Goal: Information Seeking & Learning: Learn about a topic

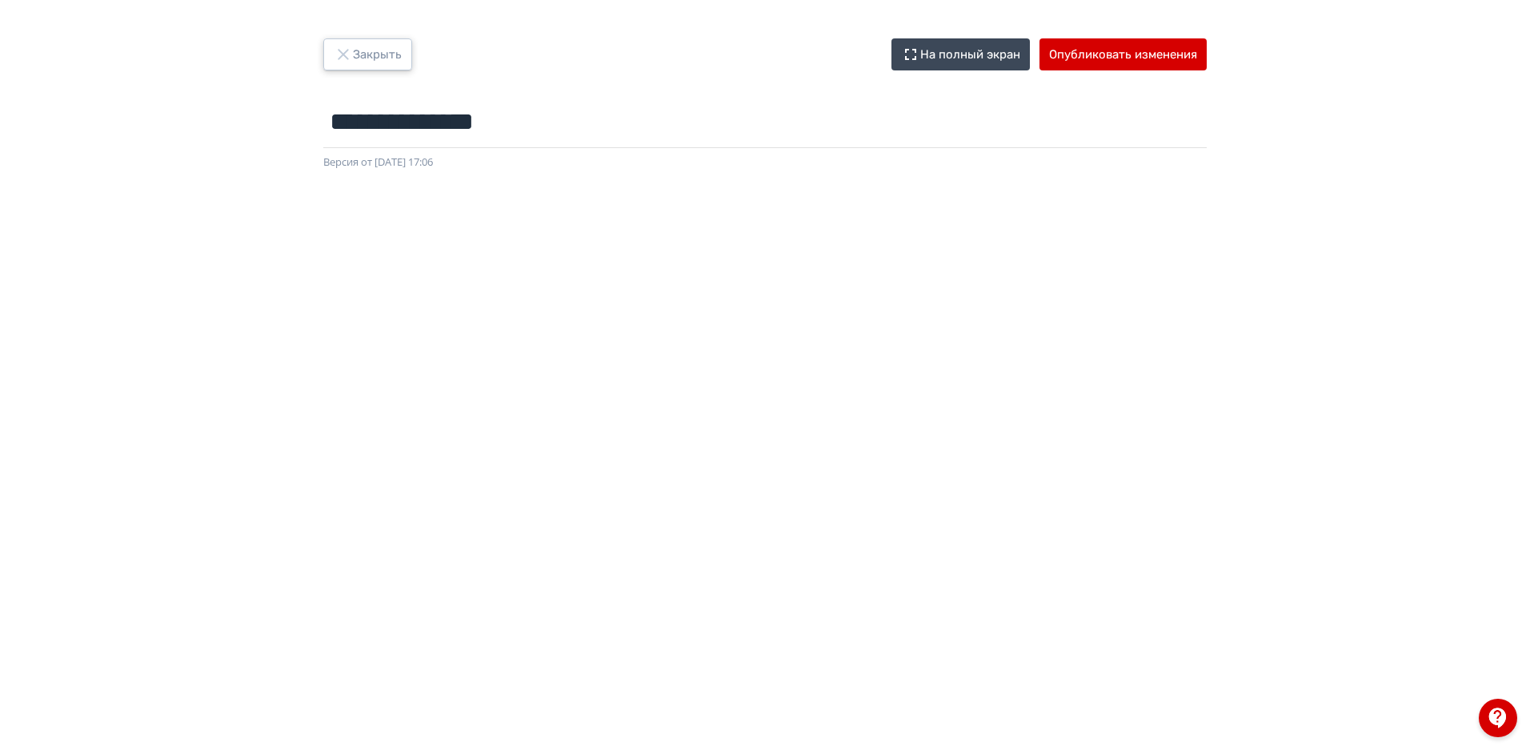
click at [362, 54] on button "Закрыть" at bounding box center [367, 54] width 89 height 32
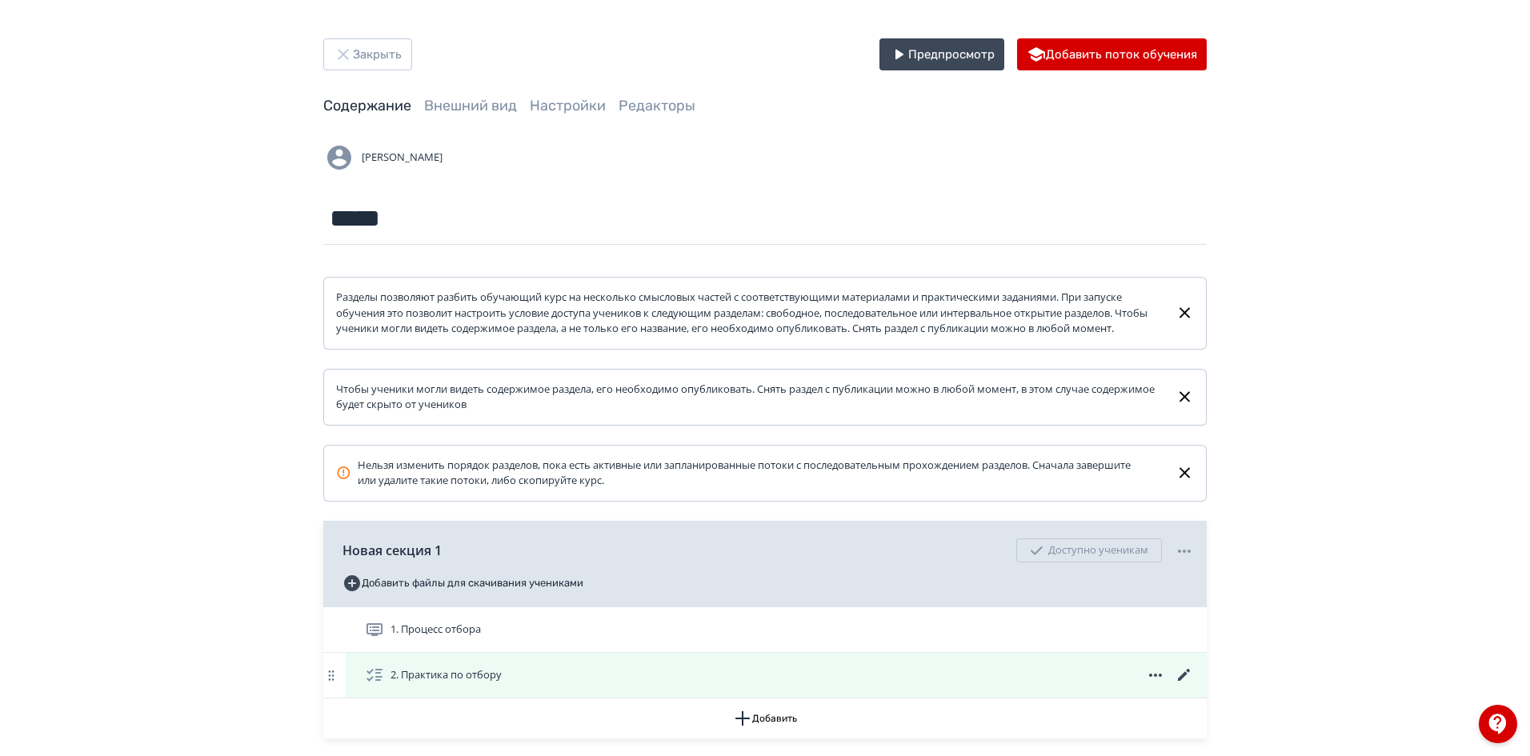
click at [505, 685] on span "2. Практика по отбору" at bounding box center [436, 675] width 143 height 19
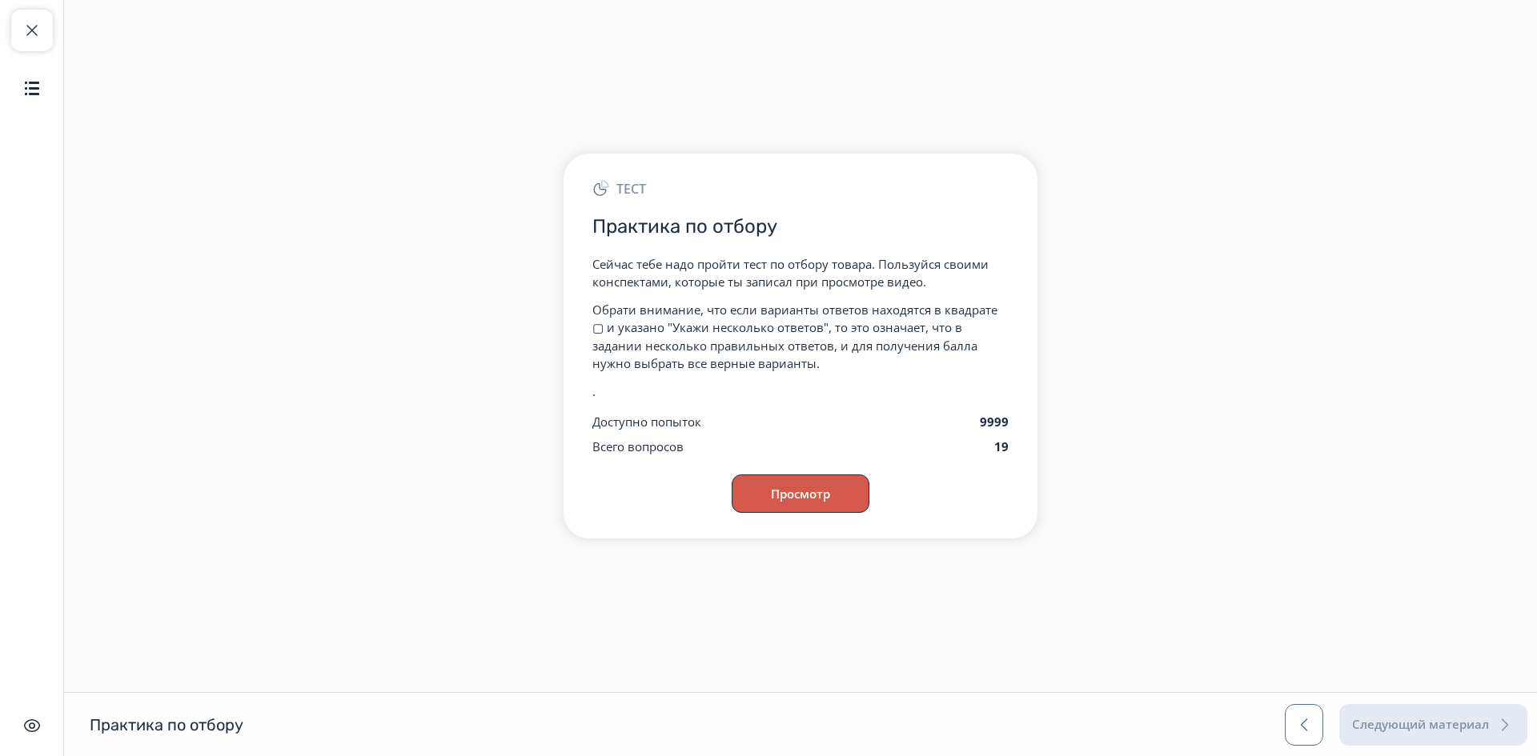
click at [816, 511] on button "Просмотр" at bounding box center [801, 494] width 138 height 38
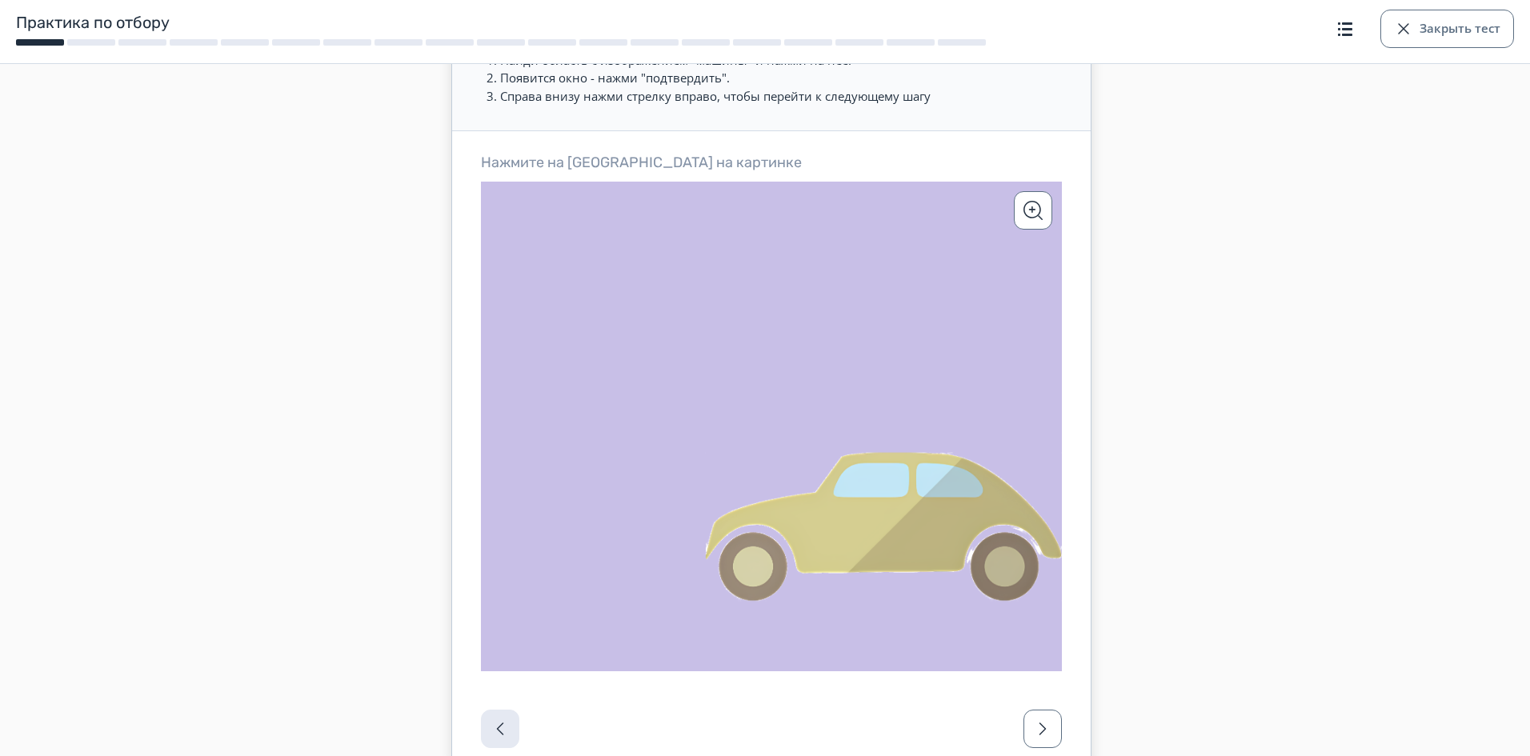
scroll to position [260, 0]
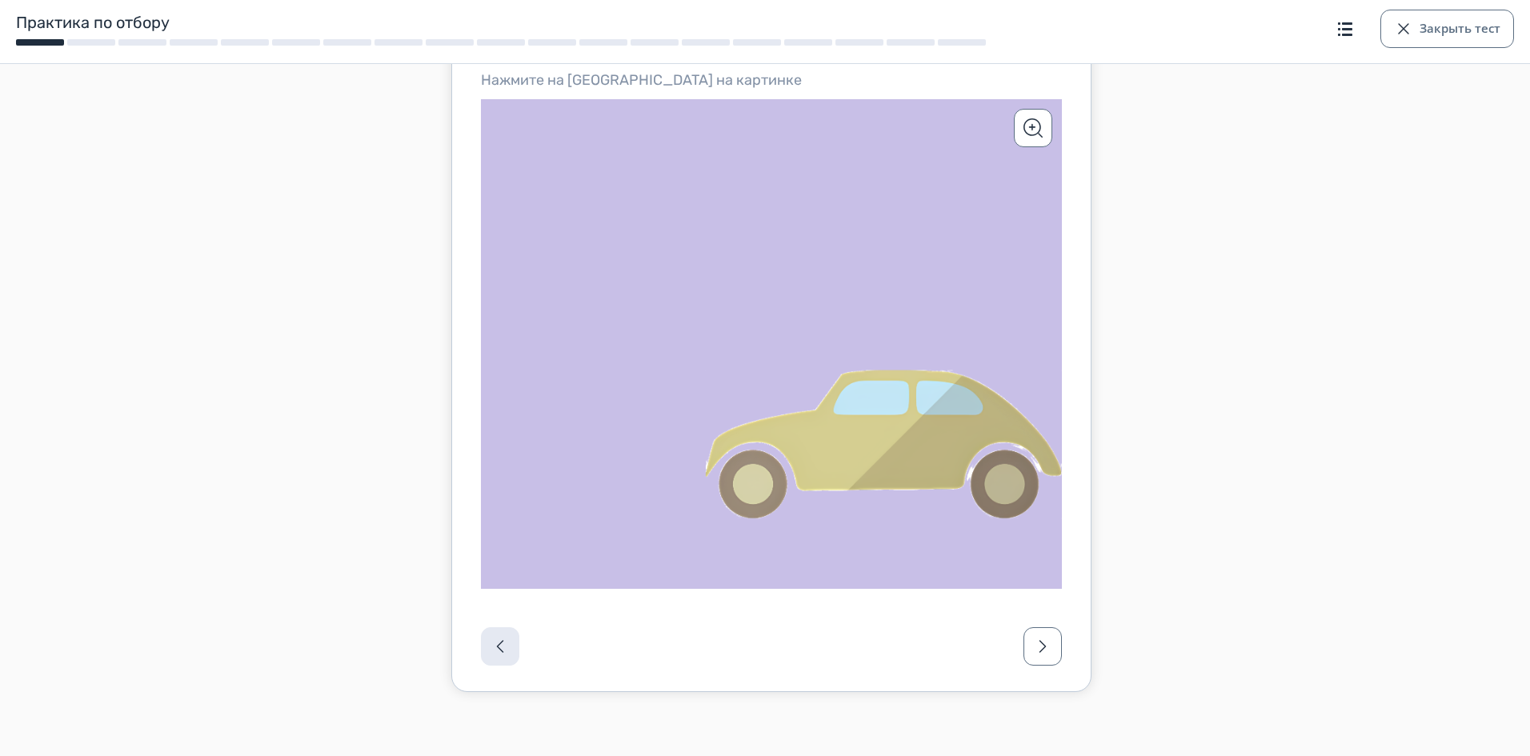
click at [875, 447] on icon at bounding box center [771, 343] width 581 height 489
click at [775, 329] on button "Подтвердить" at bounding box center [774, 331] width 107 height 19
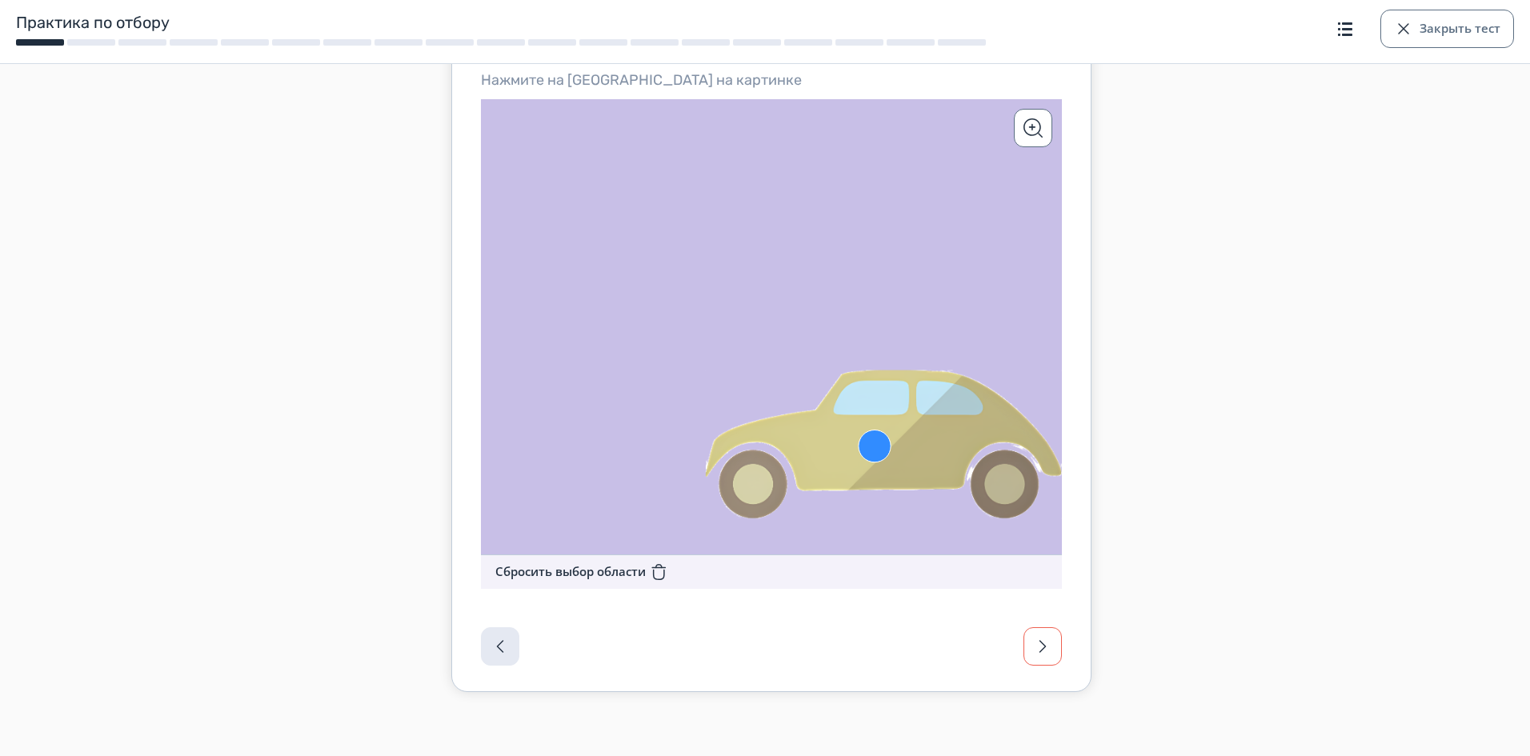
click at [1048, 652] on span "button" at bounding box center [1042, 646] width 19 height 19
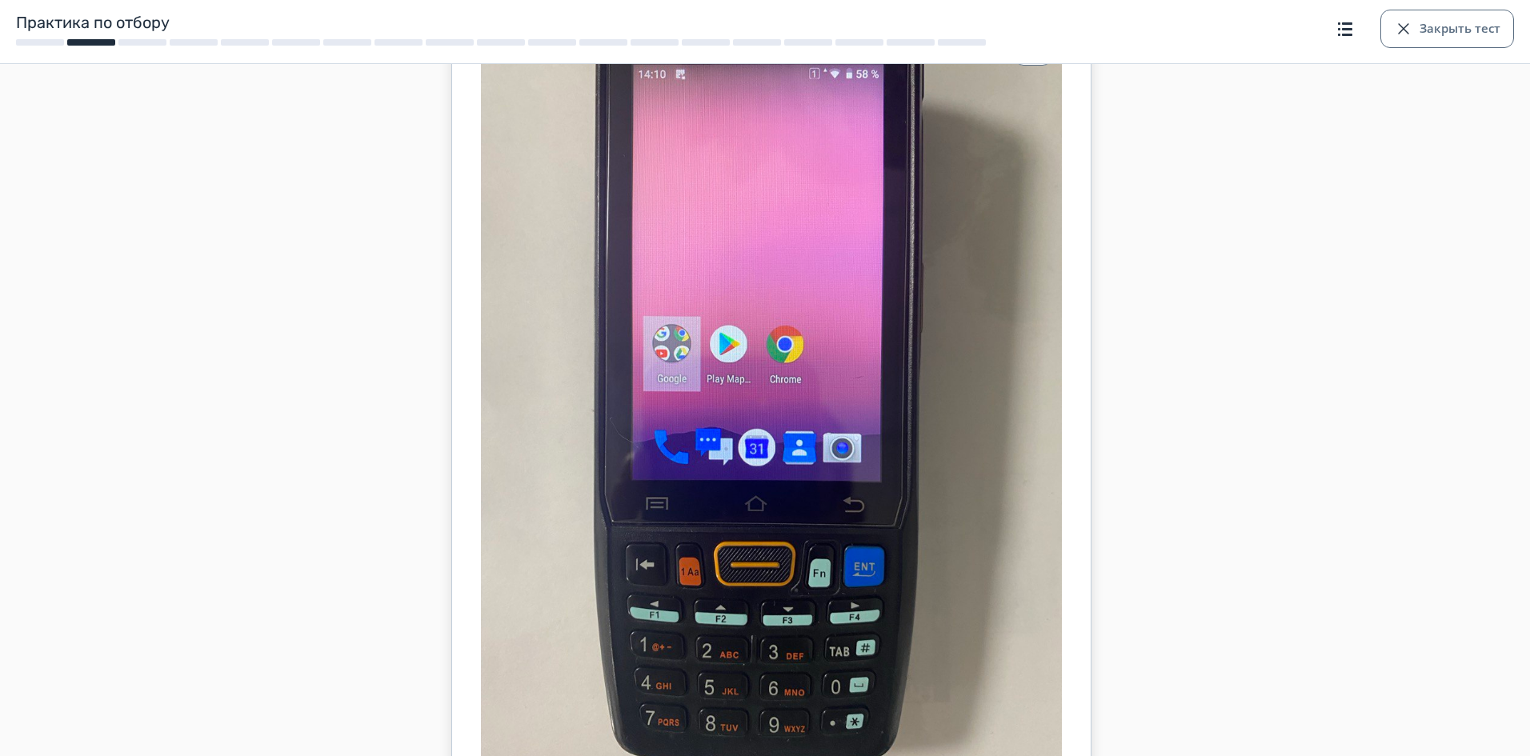
click at [789, 343] on icon at bounding box center [771, 405] width 581 height 775
click at [796, 397] on button "Подтвердить" at bounding box center [774, 392] width 107 height 19
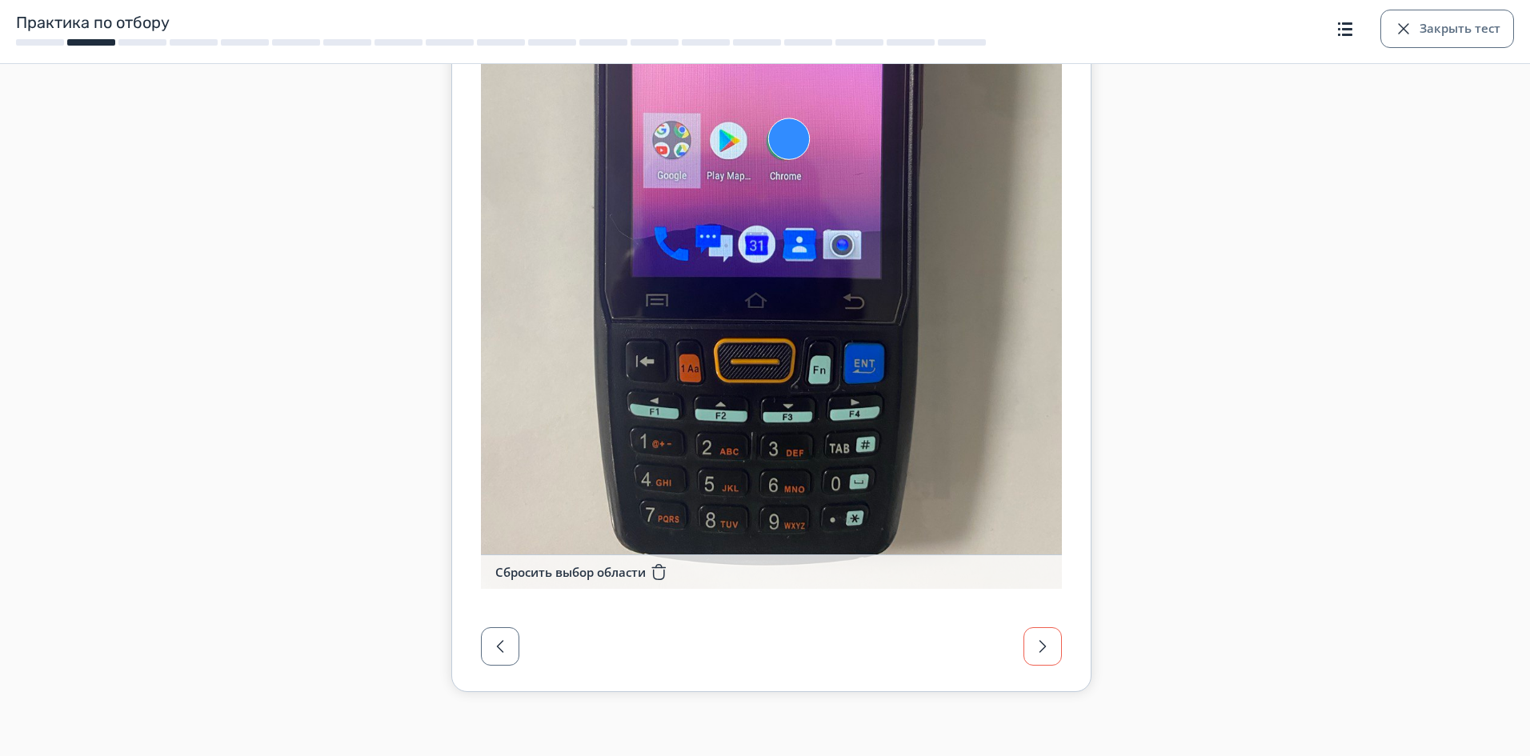
click at [1048, 656] on span "button" at bounding box center [1042, 646] width 19 height 19
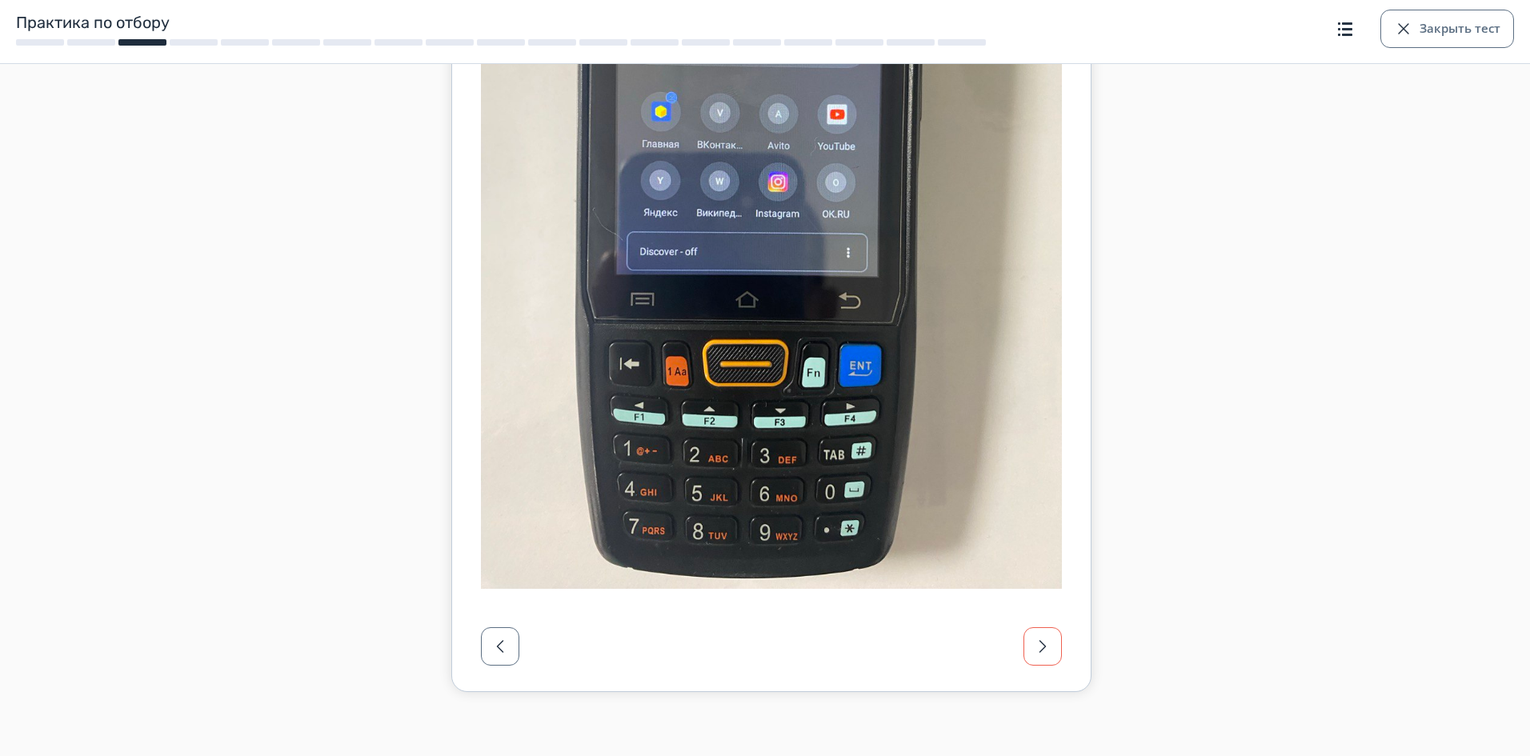
scroll to position [162, 0]
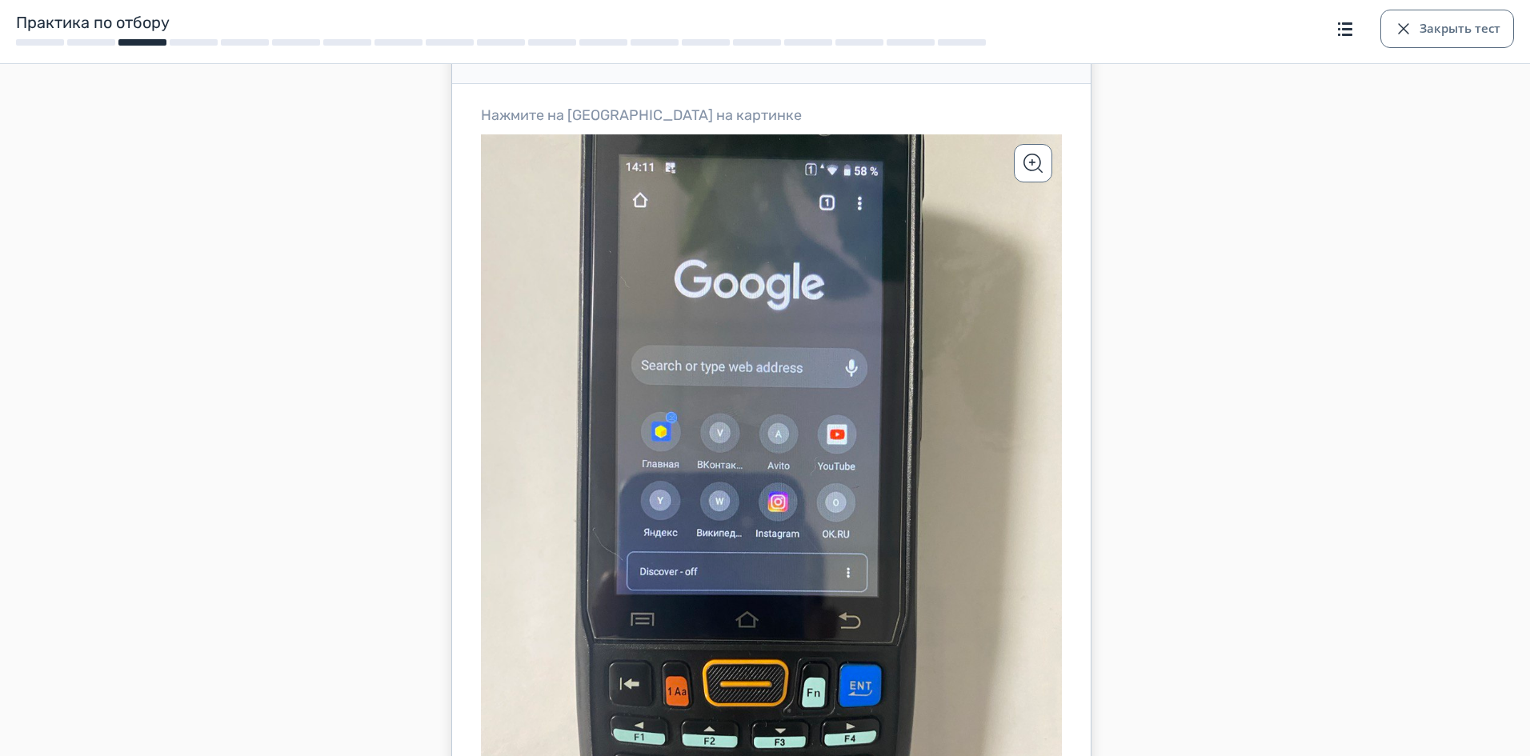
click at [649, 435] on icon at bounding box center [771, 521] width 581 height 775
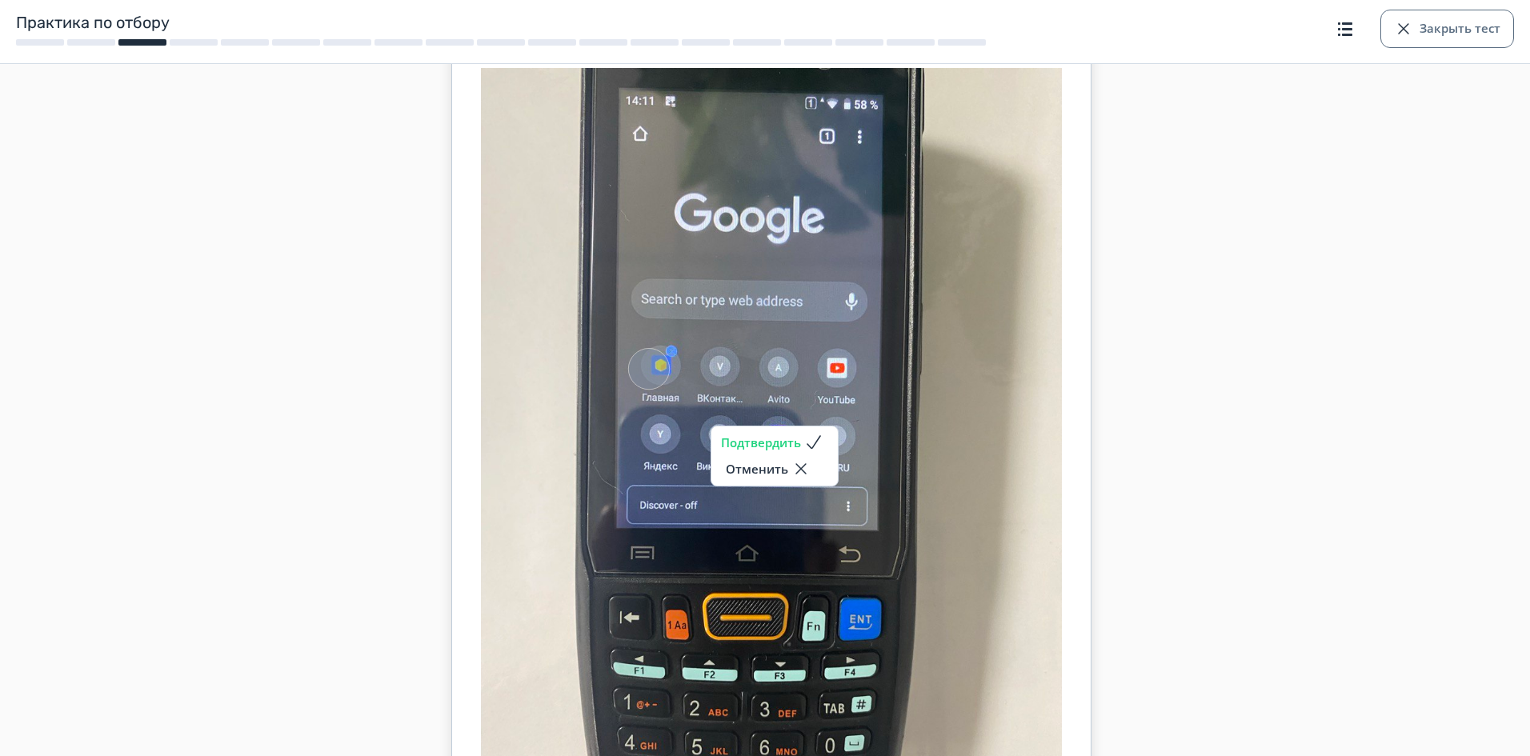
scroll to position [242, 0]
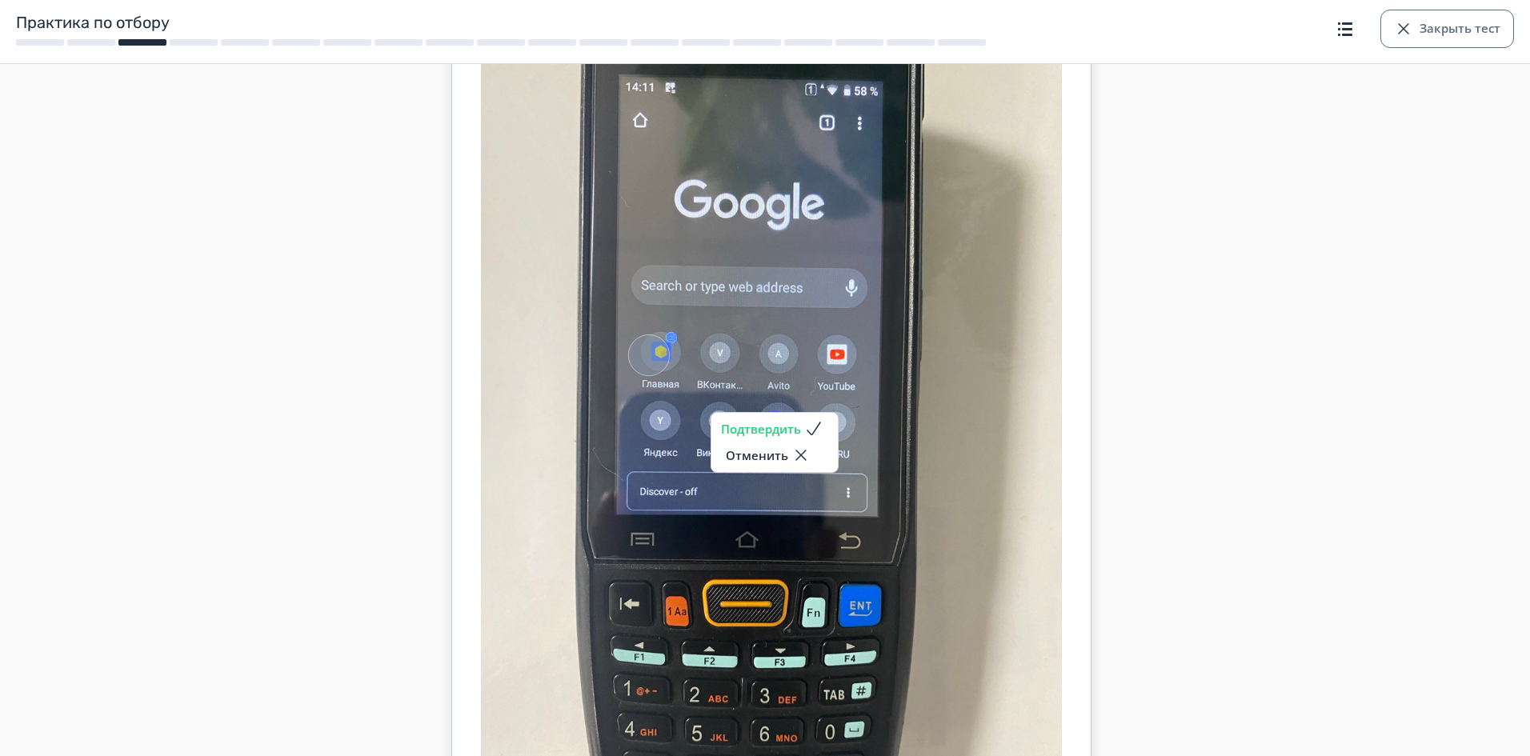
click at [785, 434] on button "Подтвердить" at bounding box center [774, 428] width 107 height 19
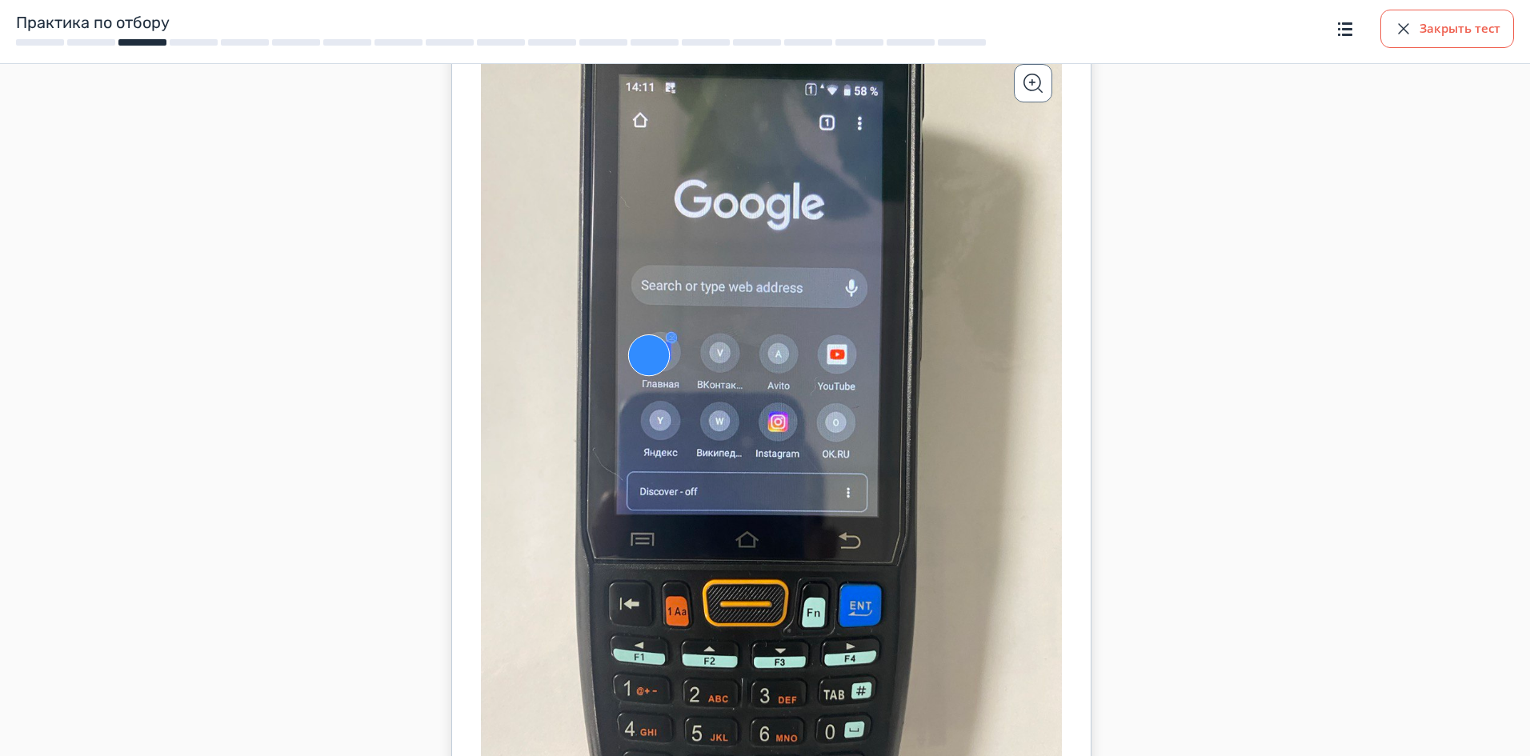
click at [1410, 30] on div "button" at bounding box center [1403, 28] width 19 height 19
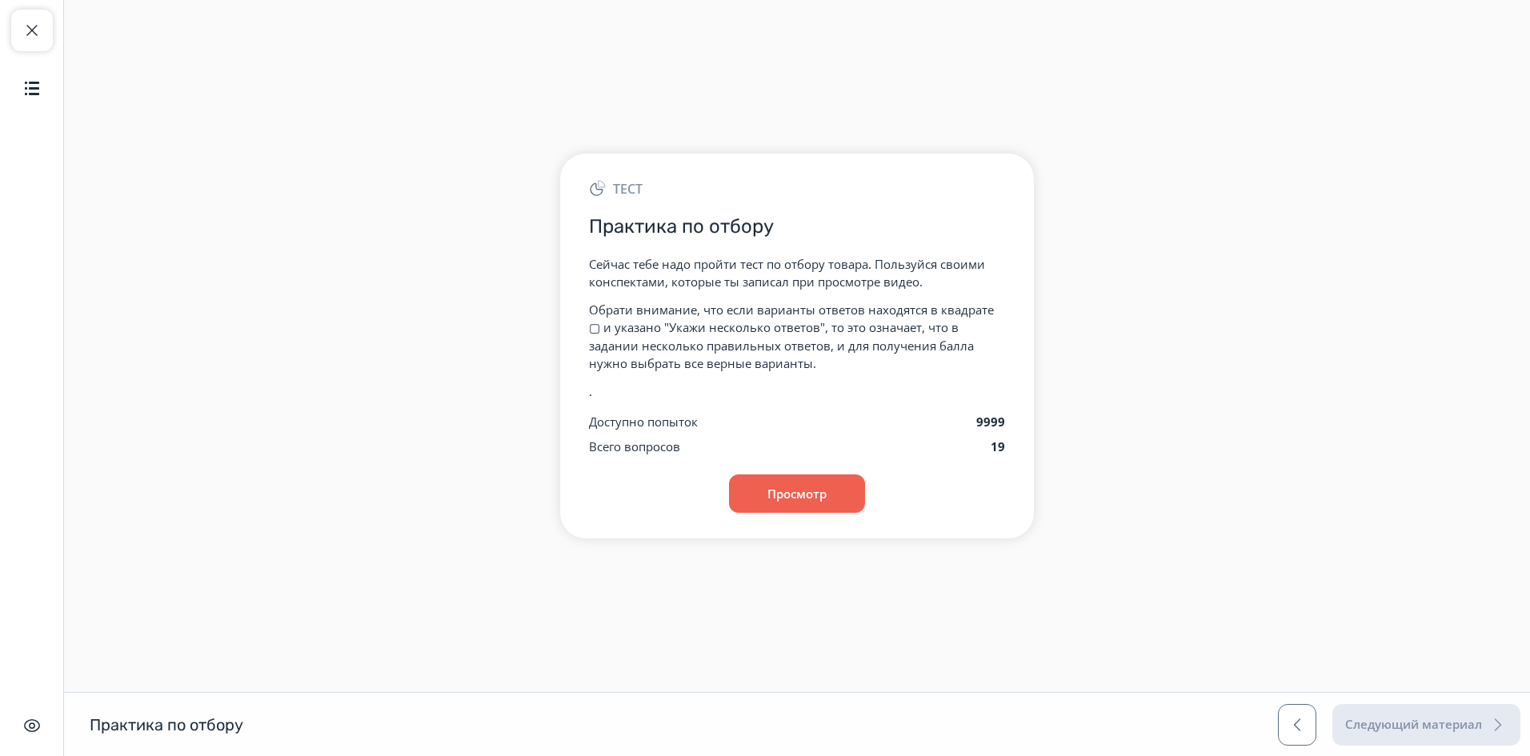
scroll to position [0, 0]
click at [815, 496] on button "Просмотр" at bounding box center [801, 494] width 138 height 38
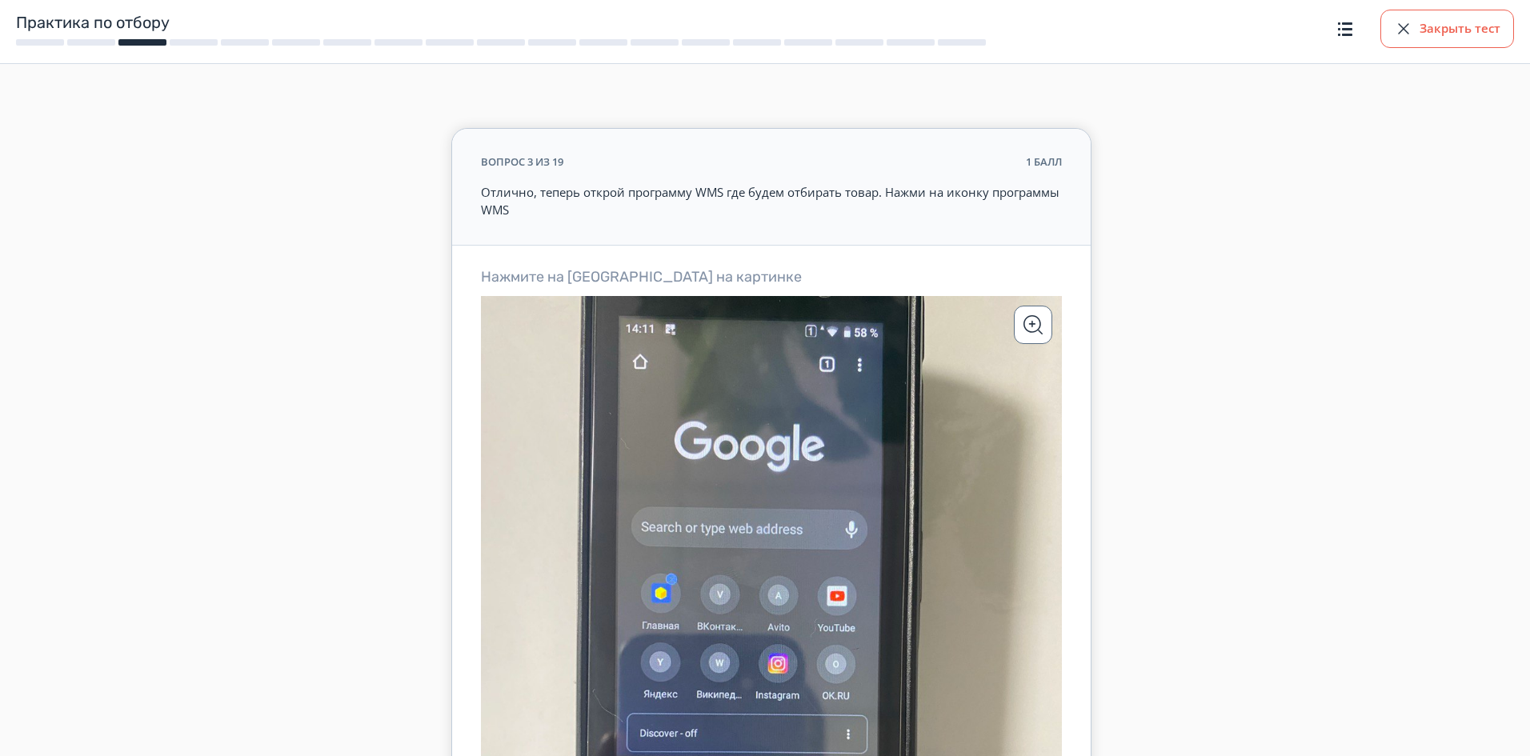
click at [1415, 38] on button "Закрыть тест" at bounding box center [1448, 29] width 134 height 38
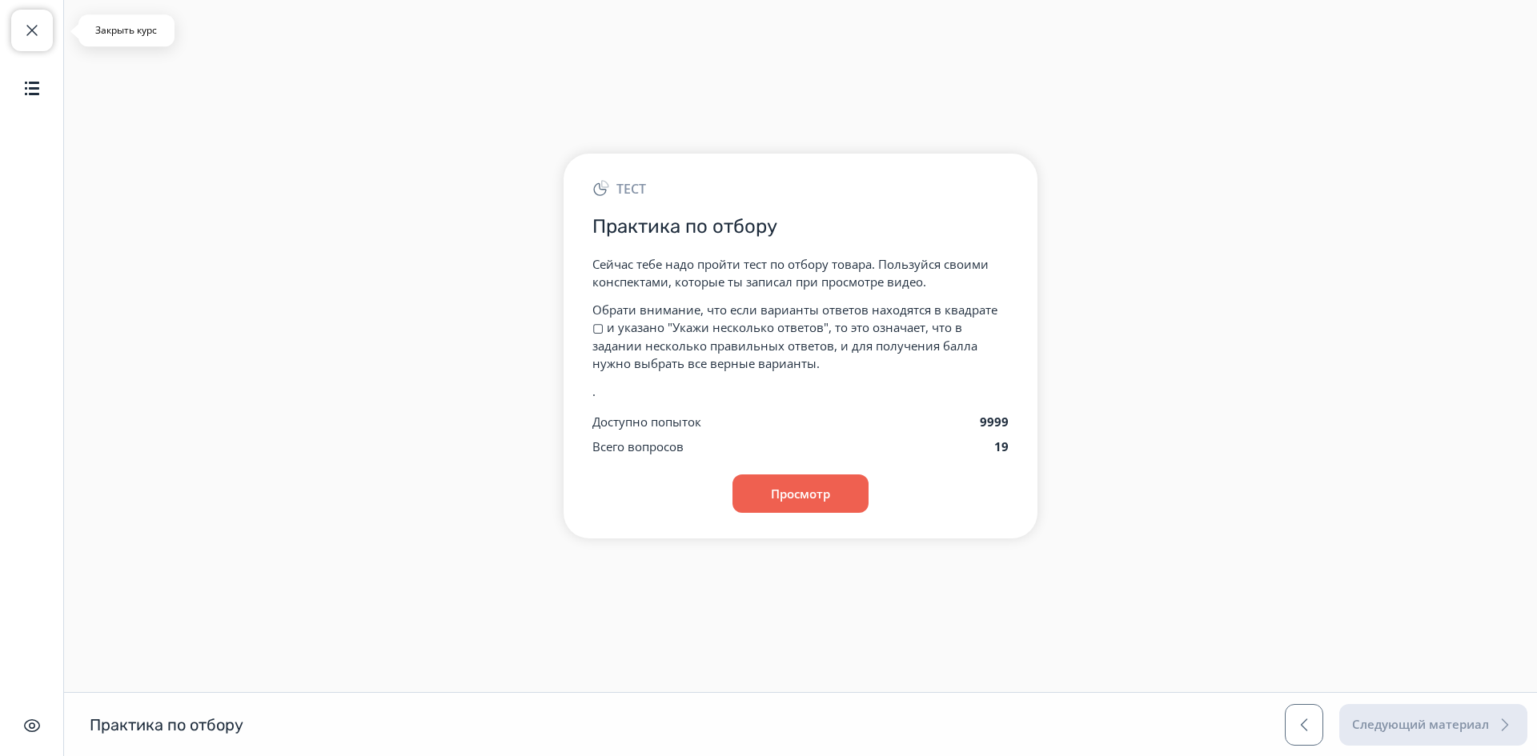
click at [35, 32] on span "button" at bounding box center [31, 30] width 19 height 19
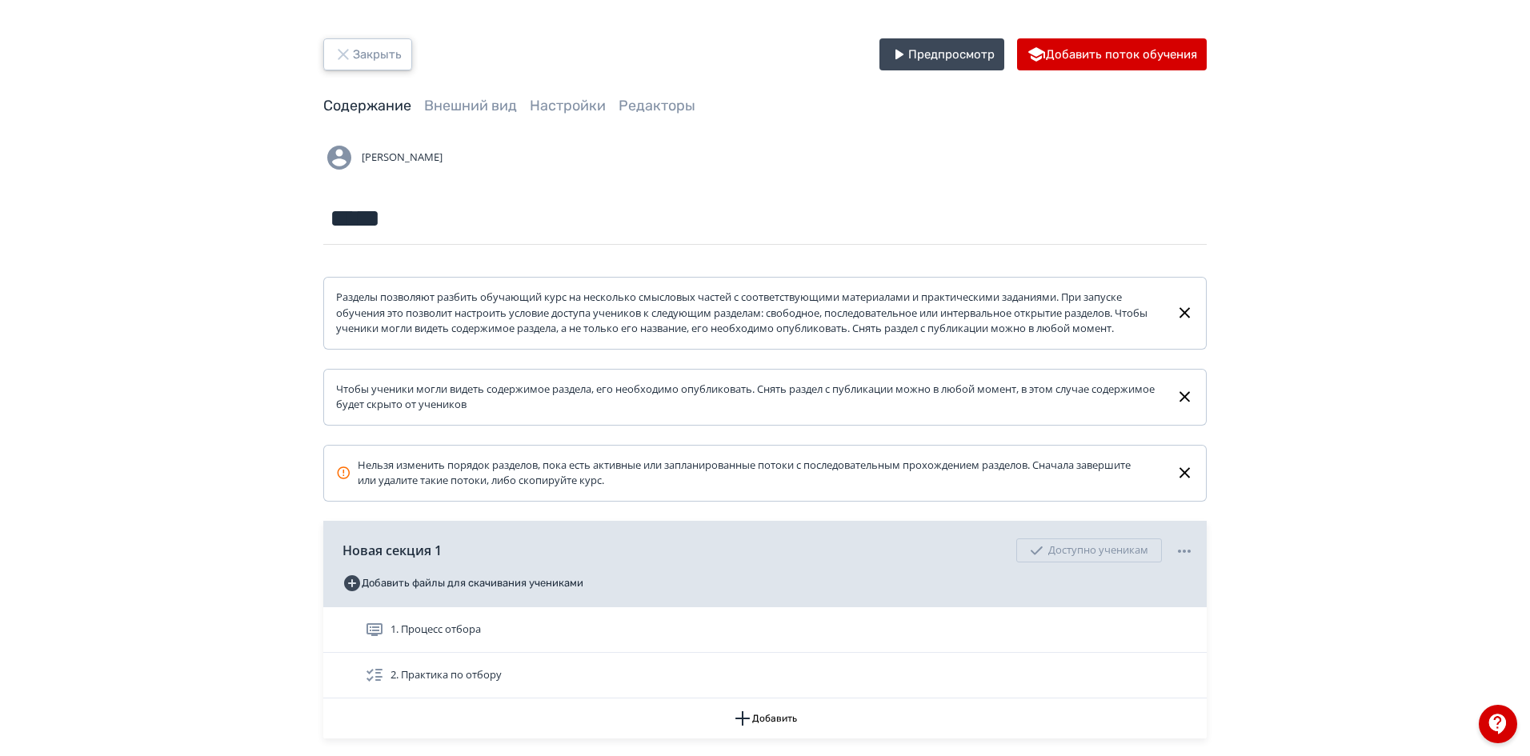
click at [371, 55] on button "Закрыть" at bounding box center [367, 54] width 89 height 32
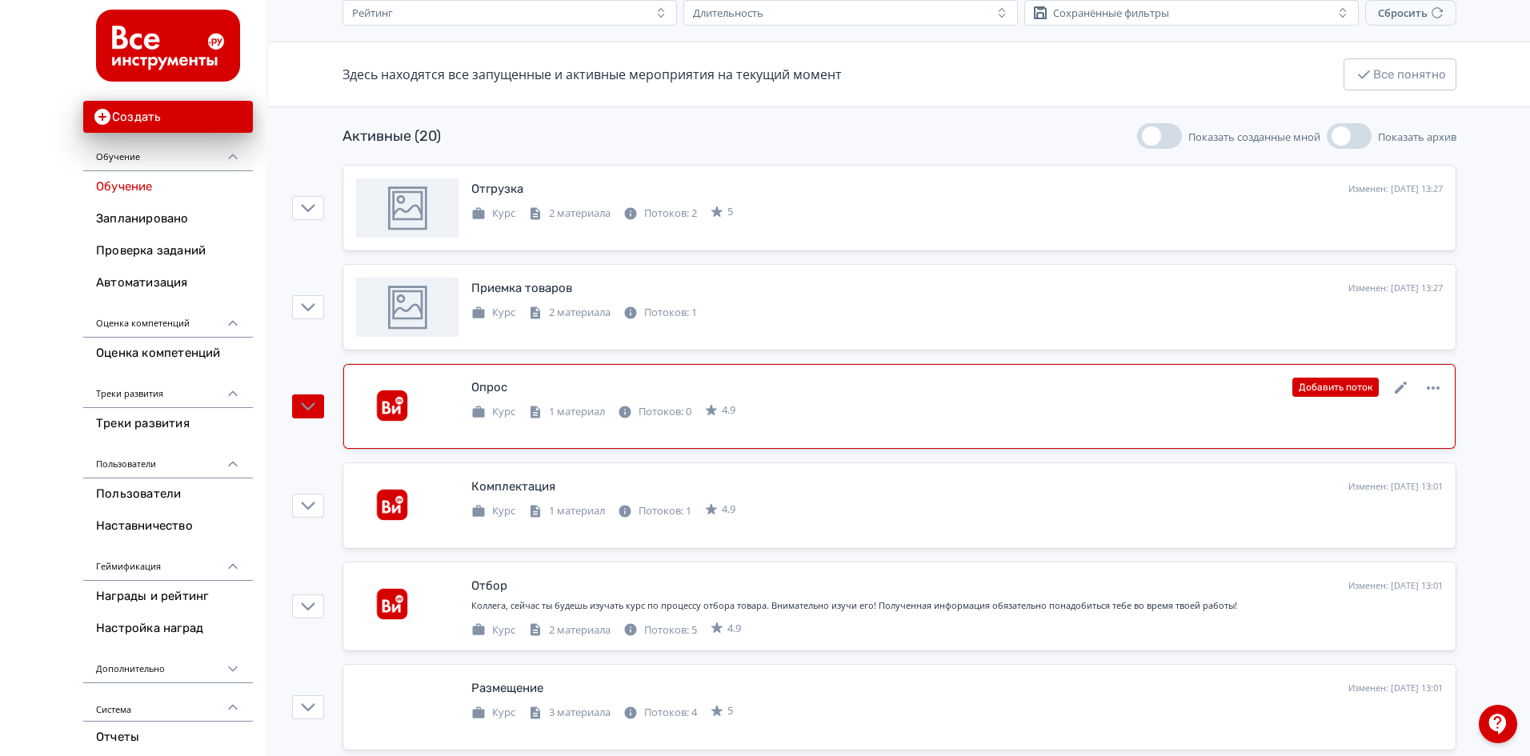
scroll to position [160, 0]
